Goal: Task Accomplishment & Management: Complete application form

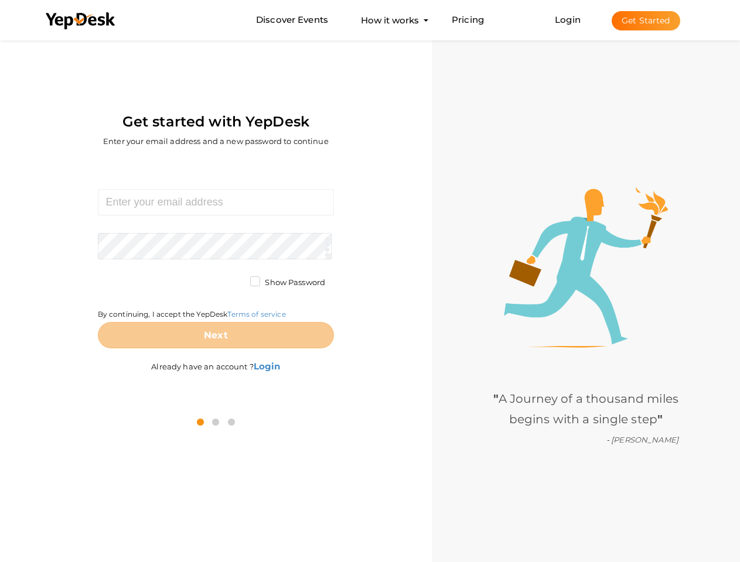
click at [370, 281] on div "Required. Invalid email. Checking You already have a YepDesk account. Please Si…" at bounding box center [216, 282] width 414 height 243
click at [81, 21] on use at bounding box center [80, 20] width 69 height 17
click at [568, 19] on link "Login" at bounding box center [568, 19] width 26 height 11
click at [646, 21] on button "Get Started" at bounding box center [646, 20] width 69 height 19
click at [268, 366] on b "Login" at bounding box center [267, 366] width 27 height 11
